Goal: Navigation & Orientation: Find specific page/section

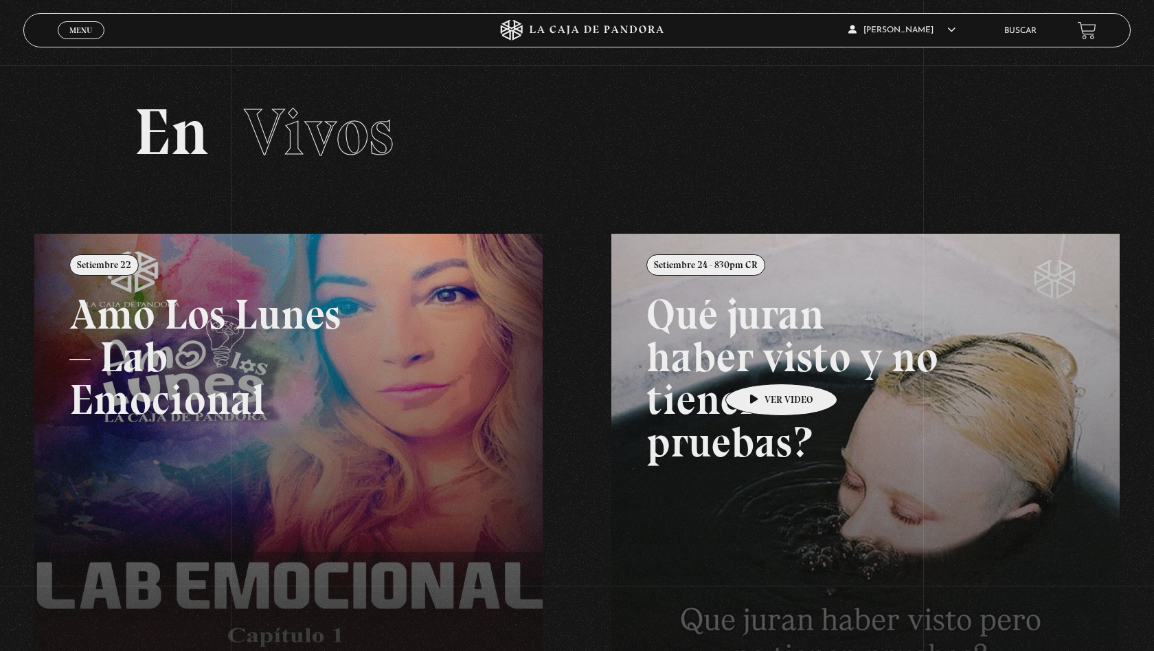
click at [85, 32] on span "Menu" at bounding box center [80, 30] width 23 height 8
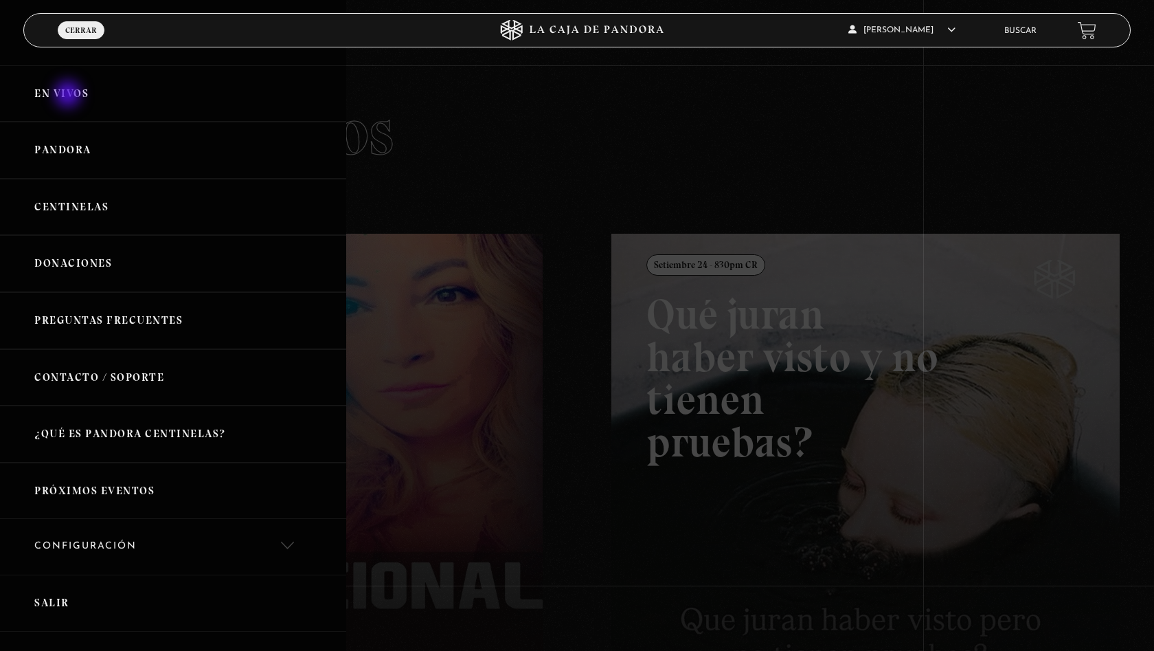
click at [69, 95] on link "En vivos" at bounding box center [173, 93] width 346 height 57
